Goal: Entertainment & Leisure: Consume media (video, audio)

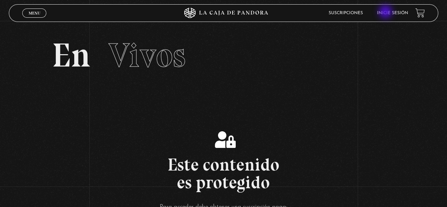
click at [387, 12] on link "Inicie sesión" at bounding box center [392, 13] width 31 height 4
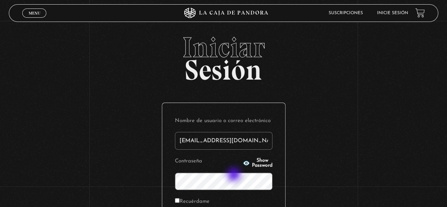
type input "bryner20@gmail.com"
click at [243, 165] on icon "button" at bounding box center [246, 162] width 7 height 7
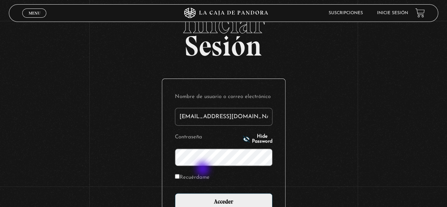
scroll to position [35, 0]
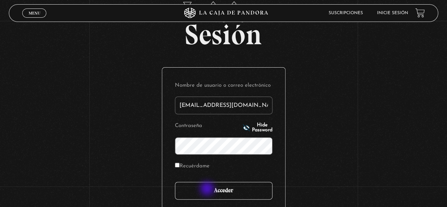
click at [208, 189] on input "Acceder" at bounding box center [224, 191] width 98 height 18
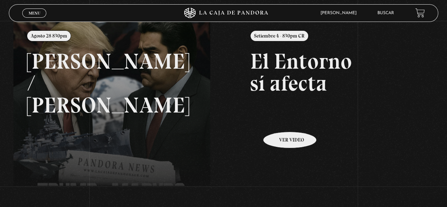
scroll to position [106, 0]
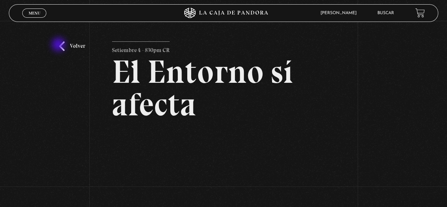
click at [60, 46] on div "Volver Setiembre 4 - 830pm CR El Entorno sí afecta" at bounding box center [223, 146] width 447 height 250
click at [66, 47] on link "Volver" at bounding box center [72, 46] width 26 height 10
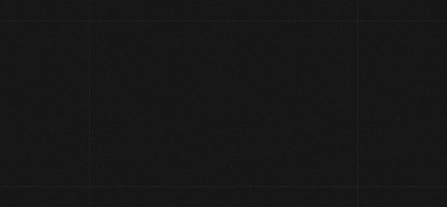
scroll to position [106, 0]
